Goal: Use online tool/utility: Utilize a website feature to perform a specific function

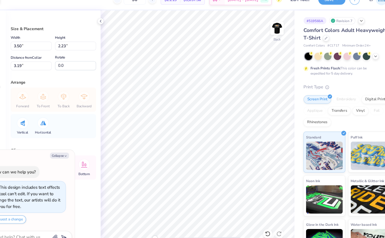
type textarea "x"
type input "0.8"
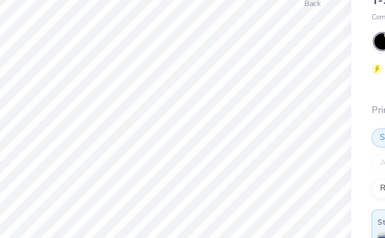
type textarea "x"
type input "0.09"
type input "0.16"
type input "5.16"
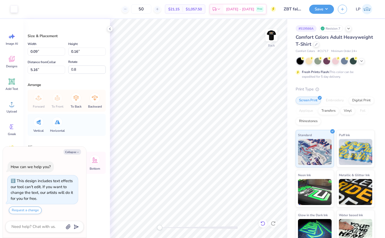
click at [261, 223] on icon at bounding box center [261, 222] width 1 height 1
type textarea "x"
type input "0.23"
type input "0.38"
type input "4.93"
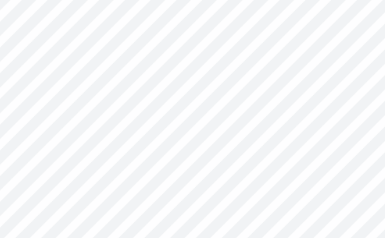
type textarea "x"
type input "2.37"
type input "0.64"
type input "0.0"
type textarea "x"
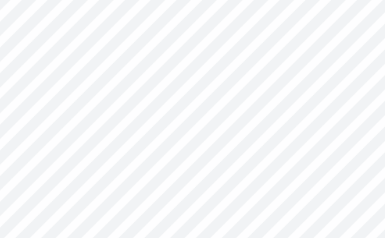
type input "0.48"
type input "0.40"
type input "0.0"
type textarea "x"
type input "5.19"
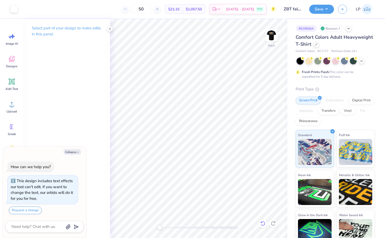
click at [260, 223] on icon at bounding box center [262, 223] width 5 height 5
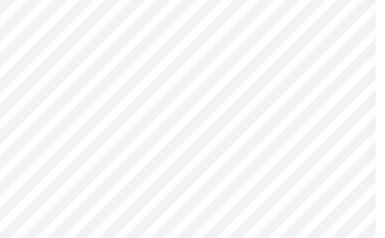
type textarea "x"
type input "7.91"
type textarea "x"
type input "3.46"
type input "2.10"
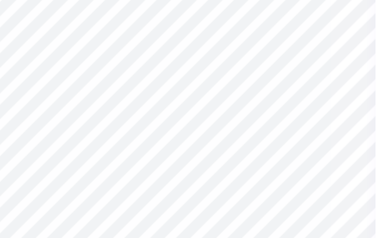
type input "6.34"
type textarea "x"
type input "-2.4"
type textarea "x"
type input "-2.4"
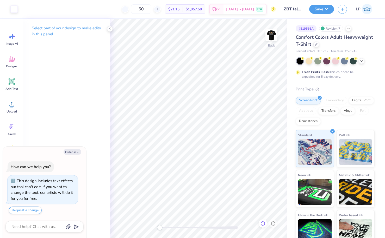
click at [264, 223] on icon at bounding box center [262, 223] width 5 height 5
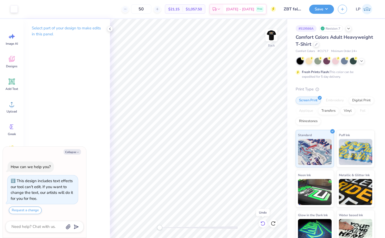
click at [264, 223] on icon at bounding box center [262, 223] width 5 height 5
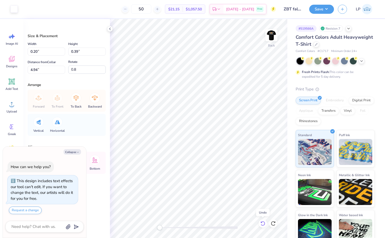
click at [264, 223] on icon at bounding box center [262, 223] width 5 height 5
type textarea "x"
type input "0.23"
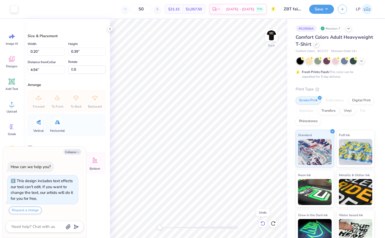
type input "0.38"
type input "4.93"
click at [264, 223] on icon at bounding box center [262, 223] width 5 height 5
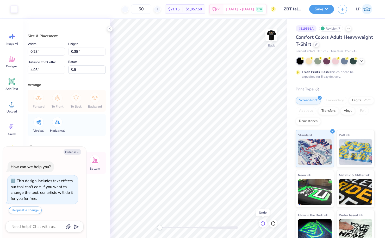
click at [264, 223] on icon at bounding box center [262, 223] width 5 height 5
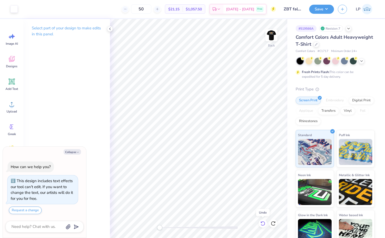
click at [264, 223] on icon at bounding box center [262, 223] width 5 height 5
click at [271, 39] on img at bounding box center [271, 35] width 21 height 21
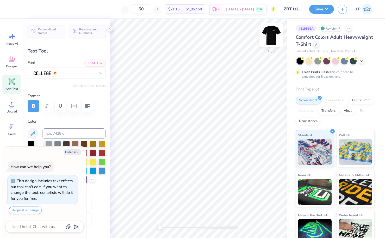
type textarea "x"
type textarea "FALL"
type textarea "x"
type textarea "FALL"
type textarea "x"
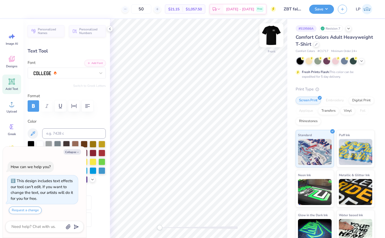
type textarea "FAL"
type textarea "x"
type textarea "FA"
type textarea "x"
type textarea "F"
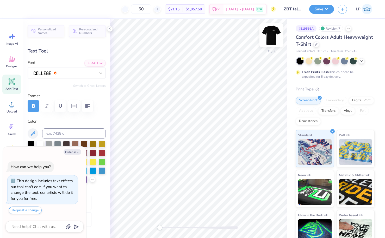
type textarea "x"
type textarea "S"
type textarea "x"
type textarea "SA"
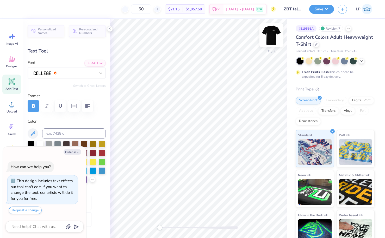
type textarea "x"
type textarea "SAN"
type textarea "x"
type textarea "SAN"
type textarea "x"
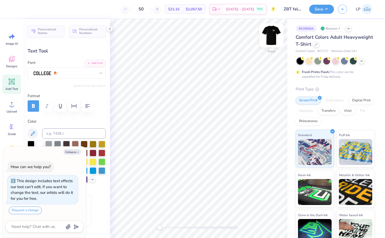
type textarea "SAN D"
type textarea "x"
type textarea "SAN DI"
type textarea "x"
type textarea "SAN DIE"
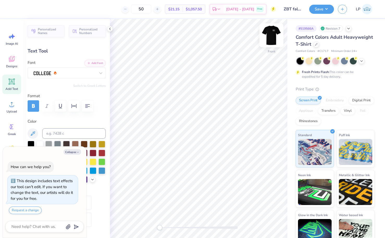
type textarea "x"
type textarea "SAN DIEG"
type textarea "x"
type textarea "[GEOGRAPHIC_DATA]"
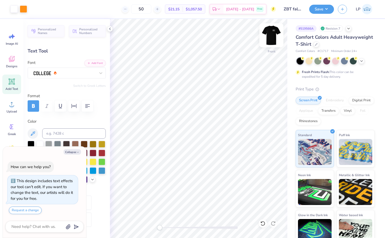
type textarea "x"
type input "8.72"
type input "1.16"
type input "10.15"
type textarea "x"
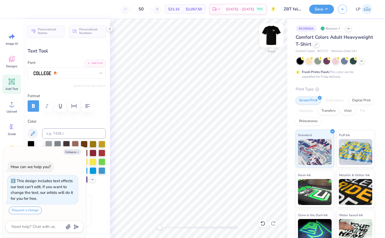
type input "10.48"
type input "1.40"
type input "9.85"
type textarea "x"
type input "11.51"
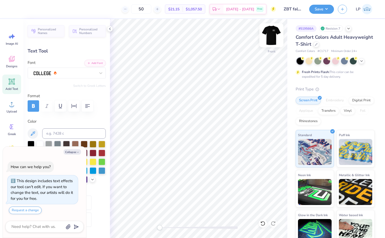
type input "1.53"
type input "9.87"
type textarea "x"
type input "9.90"
type textarea "x"
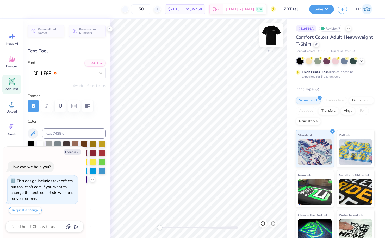
type input "10.72"
type input "1.43"
type input "9.89"
type textarea "x"
type input "9.95"
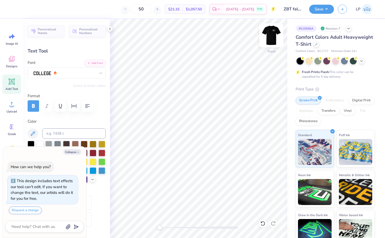
type textarea "x"
type input "11.29"
type input "1.51"
click at [319, 9] on button "Save" at bounding box center [321, 8] width 25 height 9
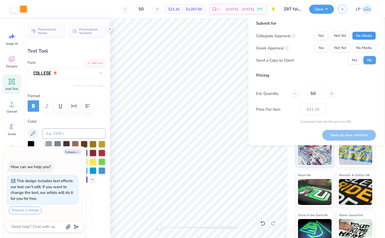
click at [366, 37] on button "No Marks" at bounding box center [364, 36] width 24 height 8
click at [323, 48] on button "Yes" at bounding box center [321, 48] width 14 height 8
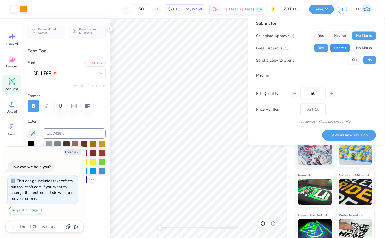
click at [341, 48] on button "Not Yet" at bounding box center [340, 48] width 20 height 8
click at [324, 48] on button "Yes" at bounding box center [321, 48] width 14 height 8
click at [347, 46] on button "Not Yet" at bounding box center [340, 48] width 20 height 8
click at [358, 136] on button "Save as new revision" at bounding box center [349, 135] width 54 height 11
type textarea "x"
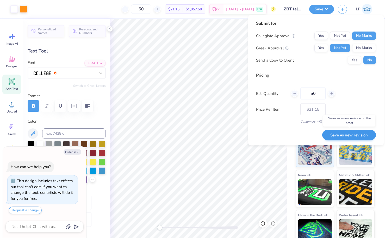
type input "– –"
type textarea "x"
type input "$21.15"
type textarea "x"
